Goal: Navigation & Orientation: Find specific page/section

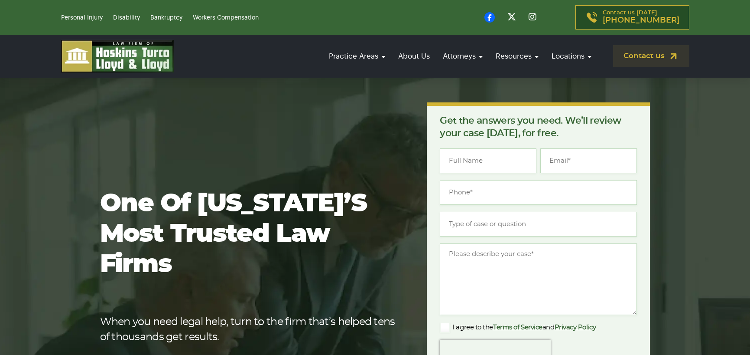
click at [469, 56] on link "Attorneys" at bounding box center [463, 56] width 49 height 25
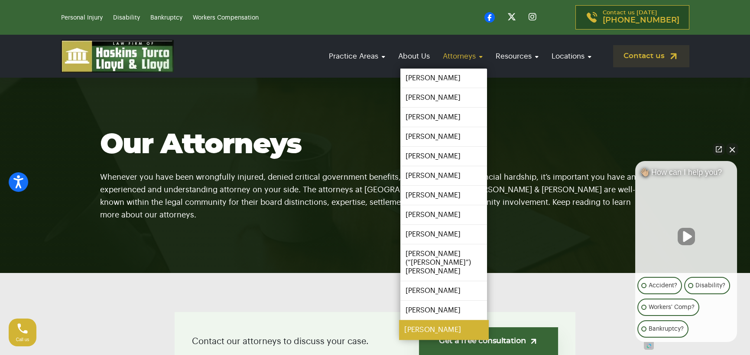
click at [437, 322] on link "[PERSON_NAME]" at bounding box center [443, 330] width 89 height 20
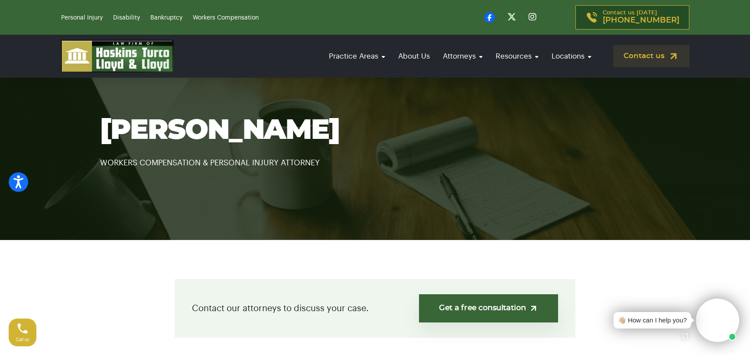
scroll to position [173, 0]
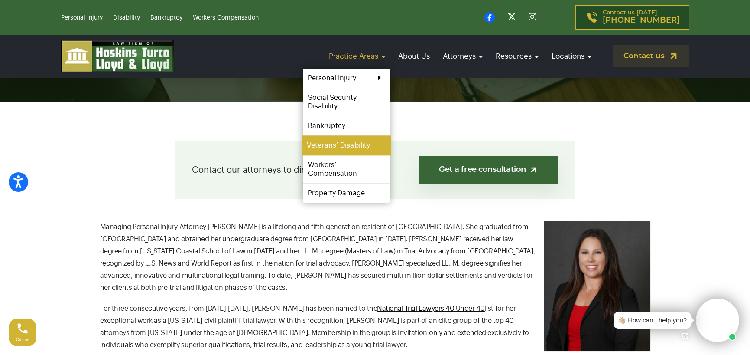
scroll to position [173, 0]
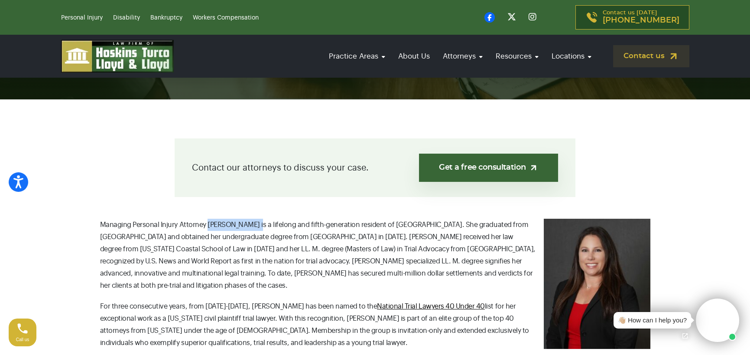
drag, startPoint x: 251, startPoint y: 225, endPoint x: 205, endPoint y: 226, distance: 45.5
click at [205, 226] on span "Managing Personal Injury Attorney Taylor Hoskins is a lifelong and fifth-genera…" at bounding box center [318, 255] width 436 height 68
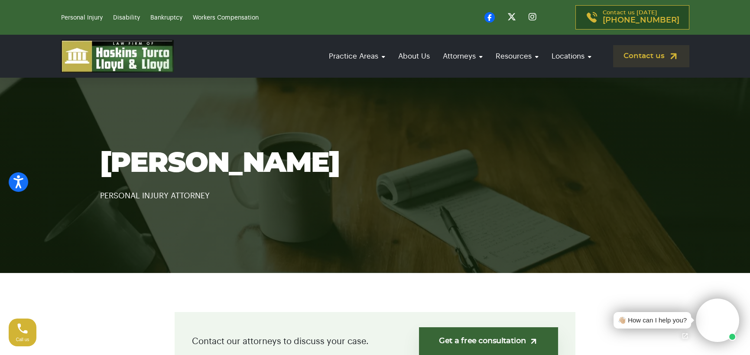
scroll to position [173, 0]
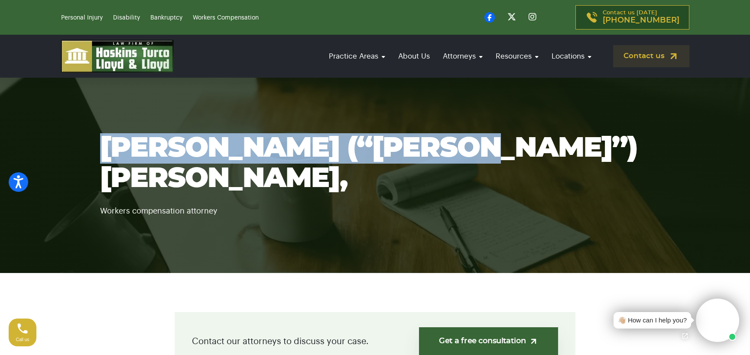
drag, startPoint x: 410, startPoint y: 160, endPoint x: 99, endPoint y: 155, distance: 310.4
click at [99, 155] on div "Peter J. (“P.J.”) Lubas, Jr., Workers compensation attorney" at bounding box center [375, 175] width 572 height 84
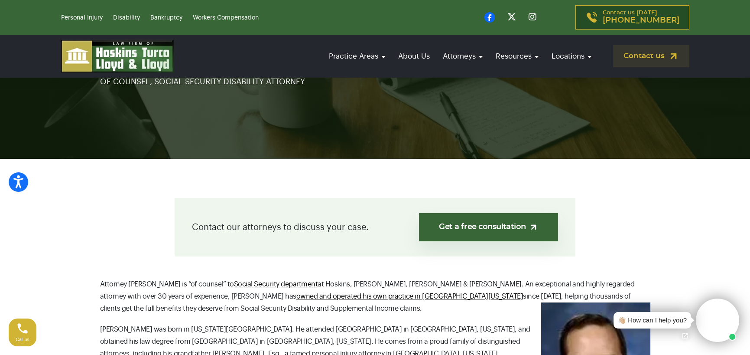
scroll to position [173, 0]
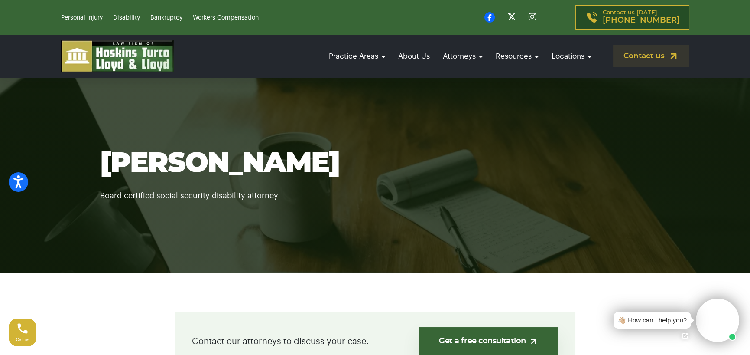
scroll to position [173, 0]
